Goal: Navigation & Orientation: Find specific page/section

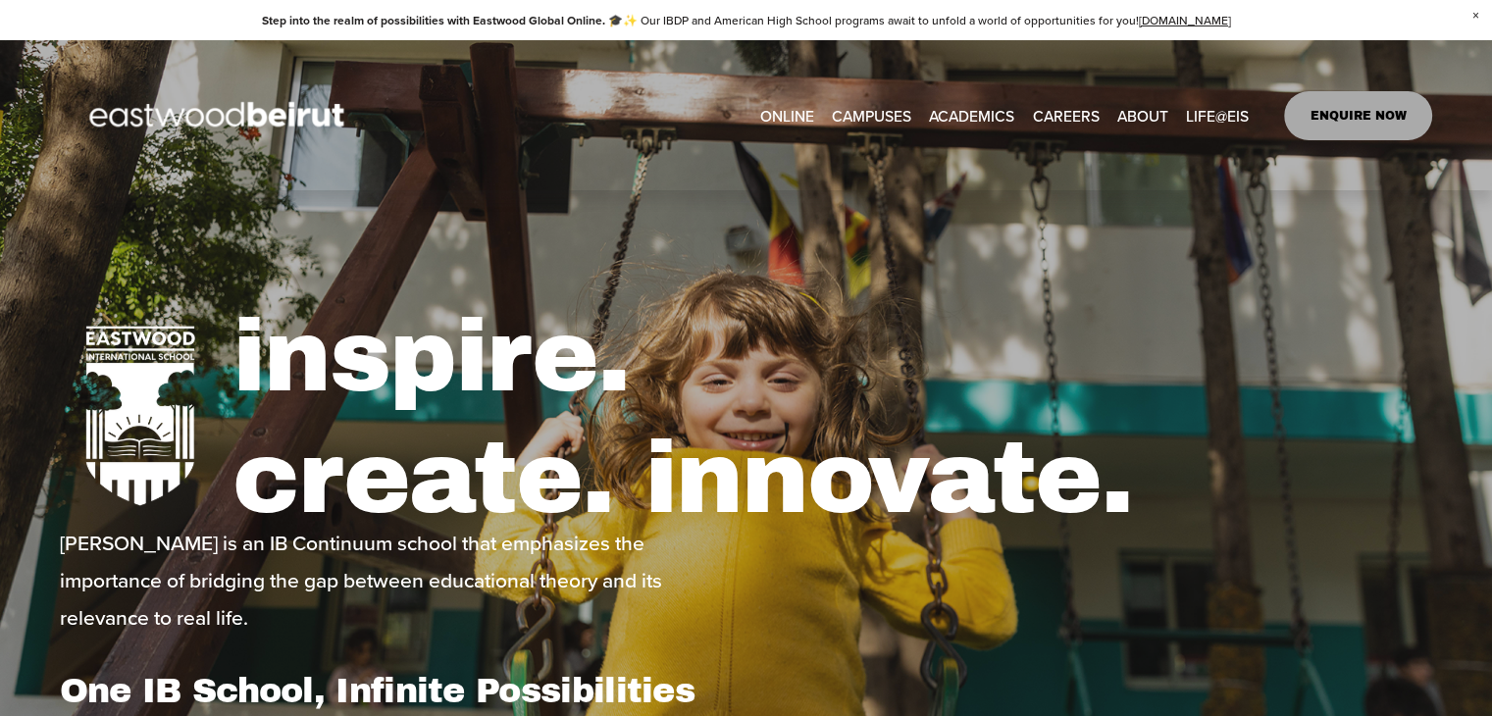
click at [896, 119] on span "CAMPUSES" at bounding box center [871, 115] width 79 height 27
click at [794, 115] on link "ONLINE" at bounding box center [787, 115] width 54 height 30
click at [0, 0] on span "Academics" at bounding box center [0, 0] width 0 height 0
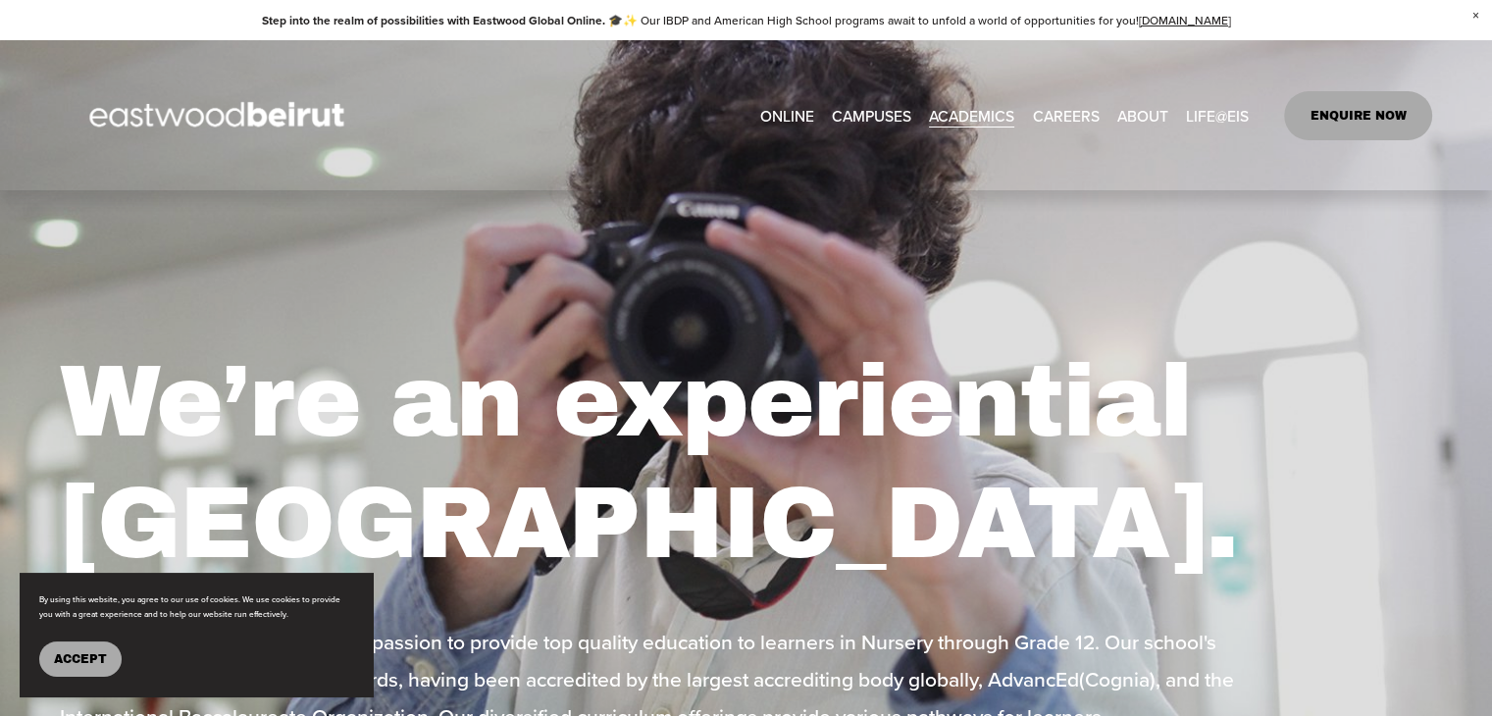
click at [1085, 122] on link "CAREERS" at bounding box center [1065, 115] width 67 height 30
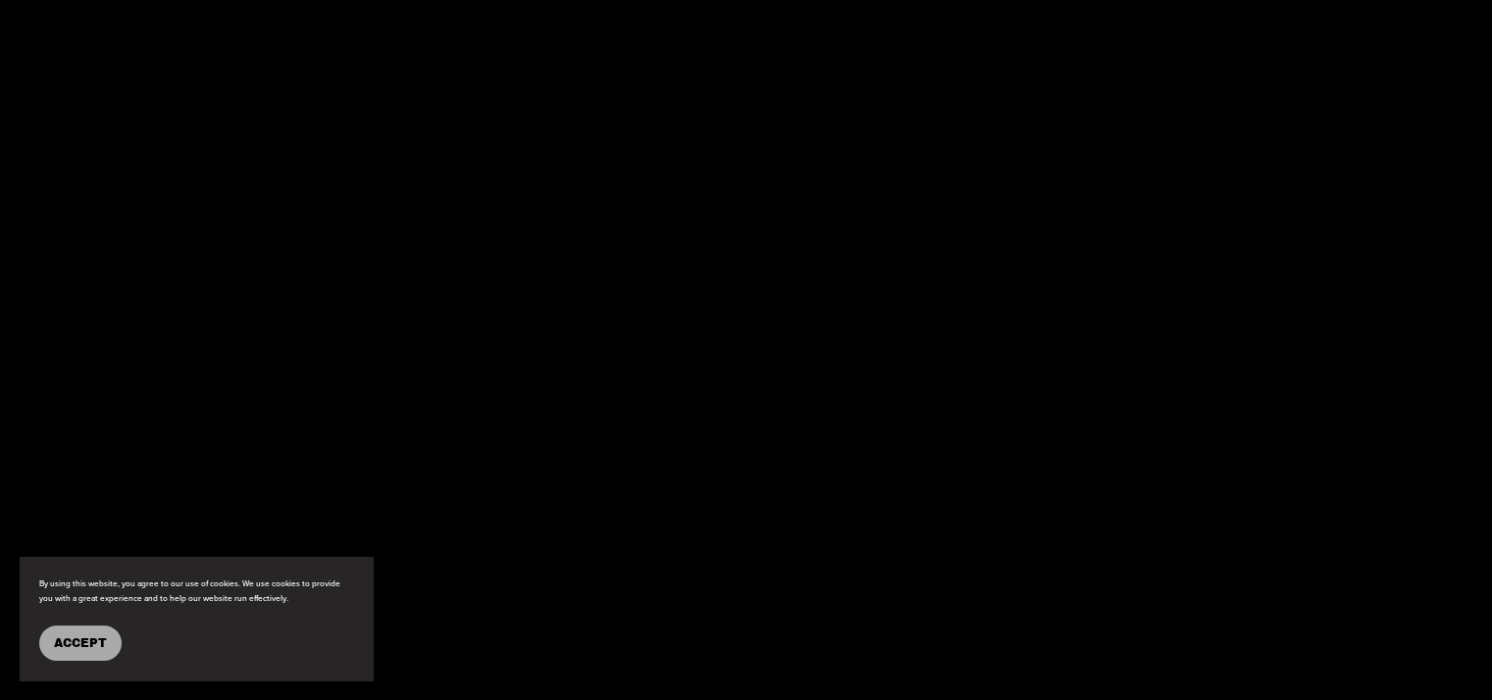
scroll to position [3444, 0]
